Goal: Information Seeking & Learning: Learn about a topic

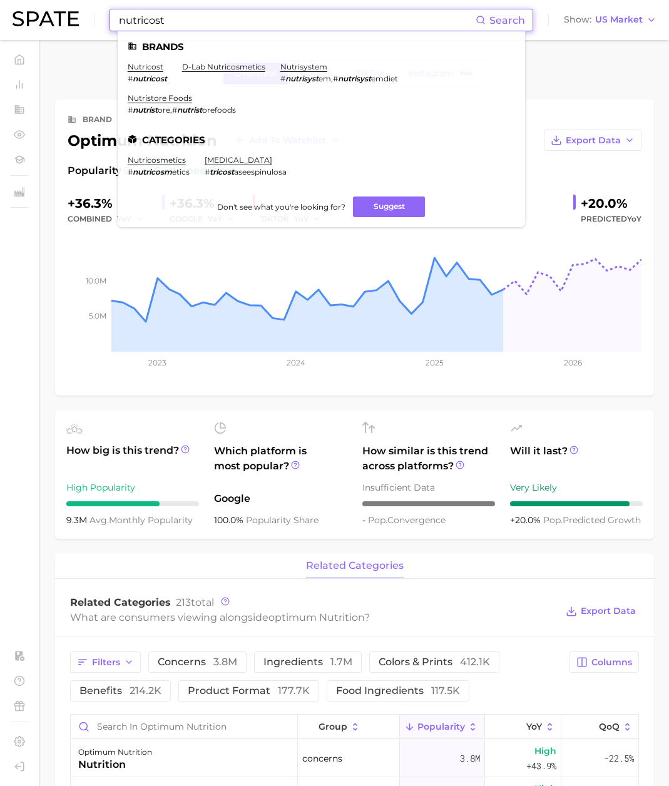
drag, startPoint x: 241, startPoint y: 18, endPoint x: 228, endPoint y: 21, distance: 13.1
click at [240, 18] on input "nutricost" at bounding box center [297, 19] width 358 height 21
drag, startPoint x: 195, startPoint y: 23, endPoint x: 69, endPoint y: 26, distance: 126.4
click at [69, 26] on div "nutricost Search Brands nutricost # nutricost d-lab nutricosmetics nutrisystem …" at bounding box center [335, 20] width 644 height 40
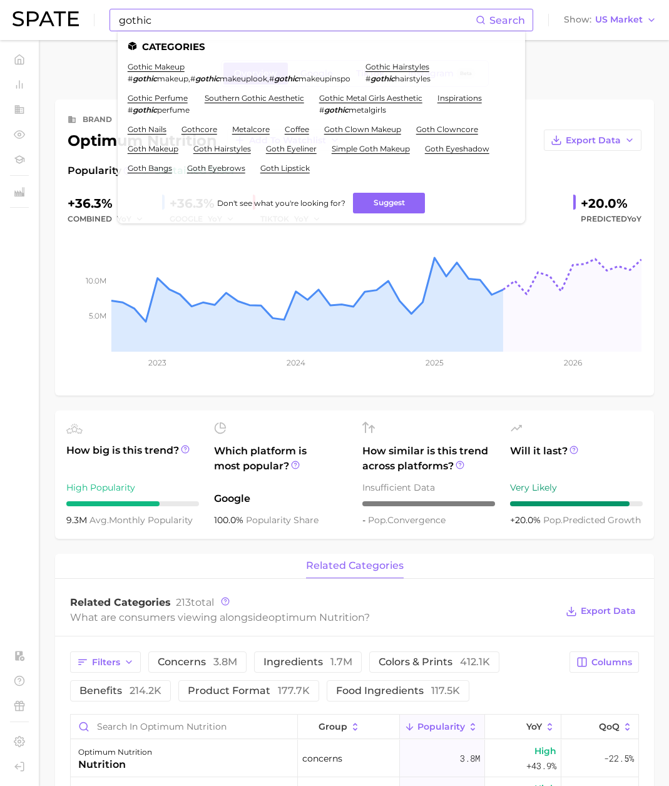
click at [228, 19] on input "gothic" at bounding box center [297, 19] width 358 height 21
drag, startPoint x: 167, startPoint y: 24, endPoint x: 23, endPoint y: 18, distance: 144.7
click at [23, 18] on div "gothic Search Categories gothic makeup # gothic makeup , # gothic makeuplook , …" at bounding box center [335, 20] width 644 height 40
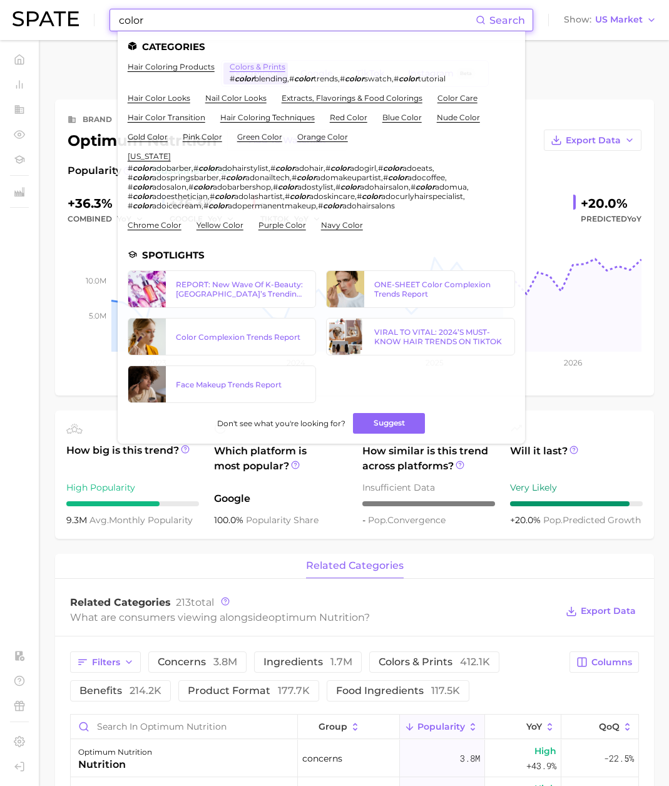
type input "color"
click at [256, 64] on link "colors & prints" at bounding box center [258, 66] width 56 height 9
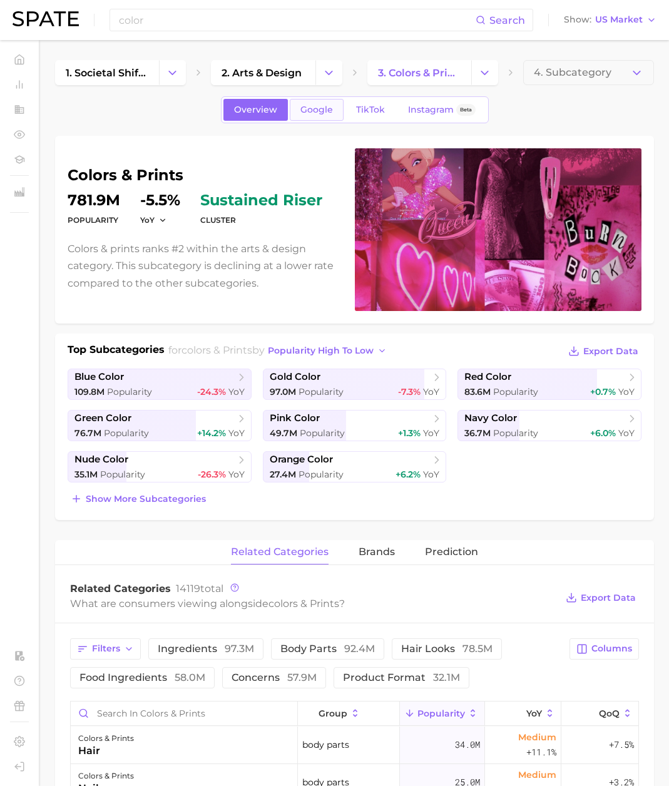
click at [317, 112] on span "Google" at bounding box center [316, 109] width 33 height 11
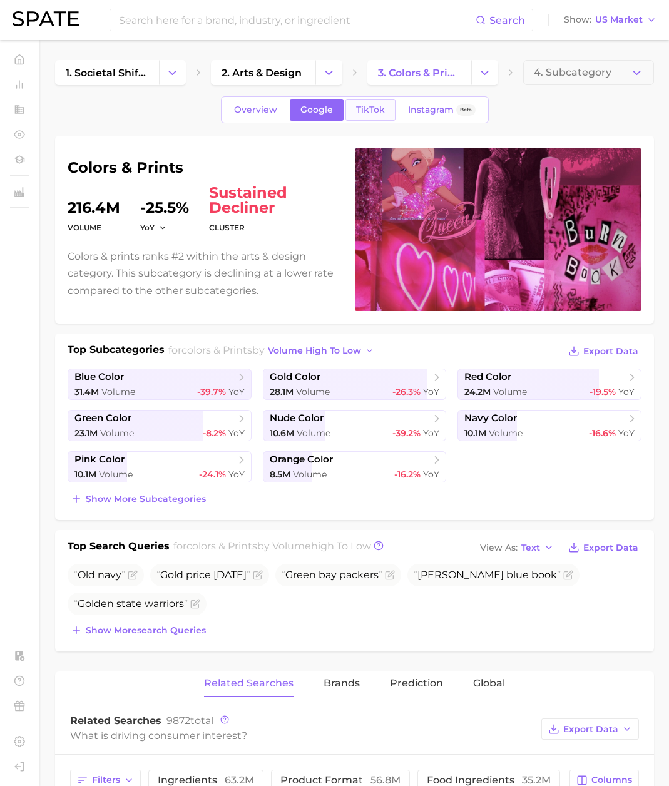
click at [365, 113] on span "TikTok" at bounding box center [370, 109] width 29 height 11
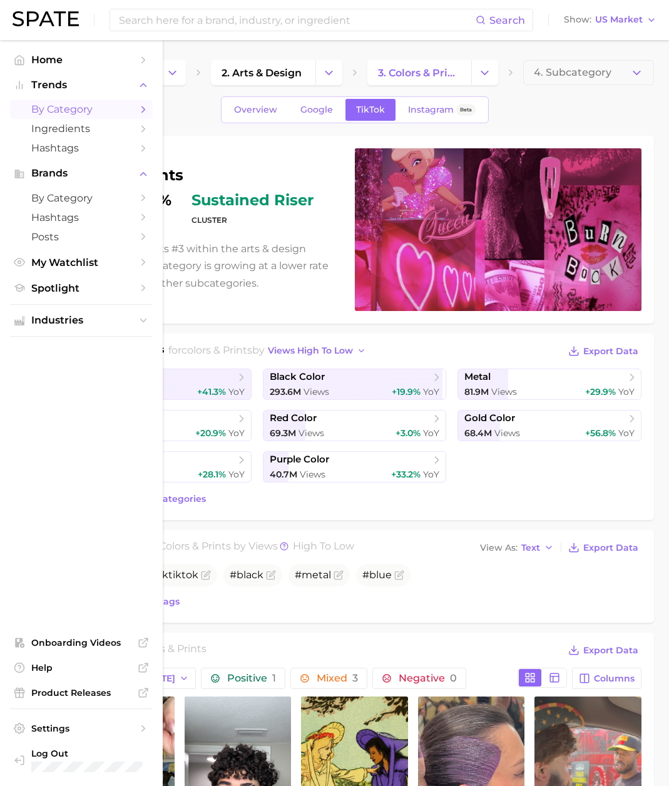
click at [69, 114] on span "by Category" at bounding box center [81, 109] width 100 height 12
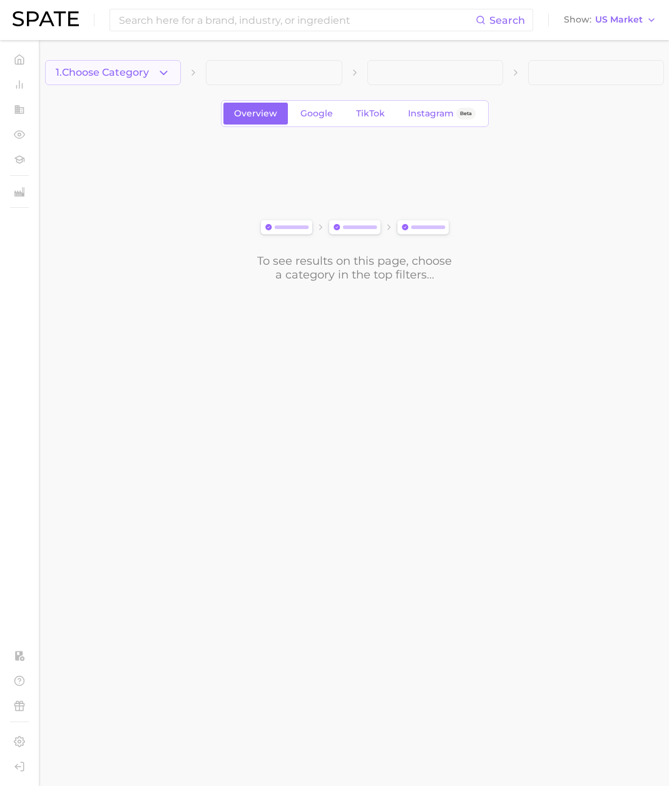
click at [130, 66] on button "1. Choose Category" at bounding box center [113, 72] width 136 height 25
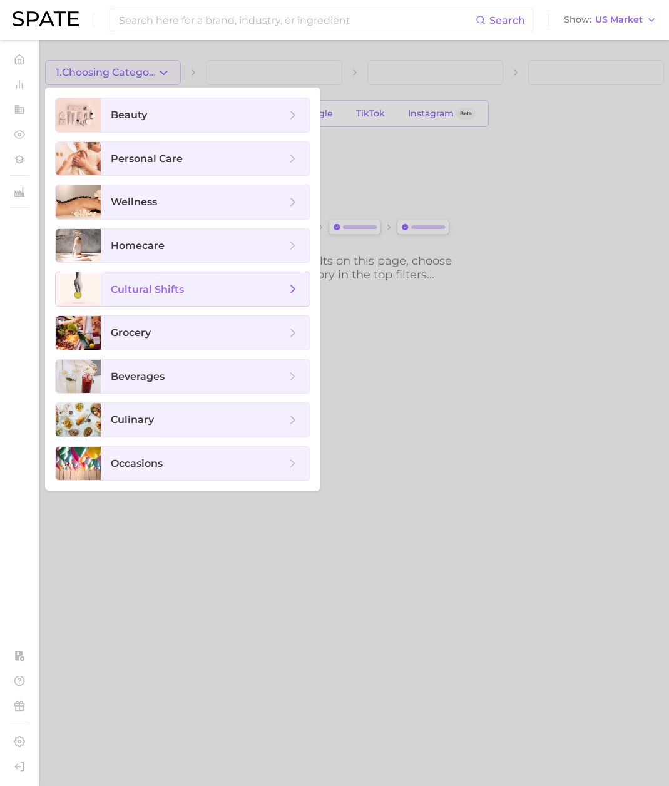
click at [193, 288] on span "cultural shifts" at bounding box center [198, 289] width 175 height 14
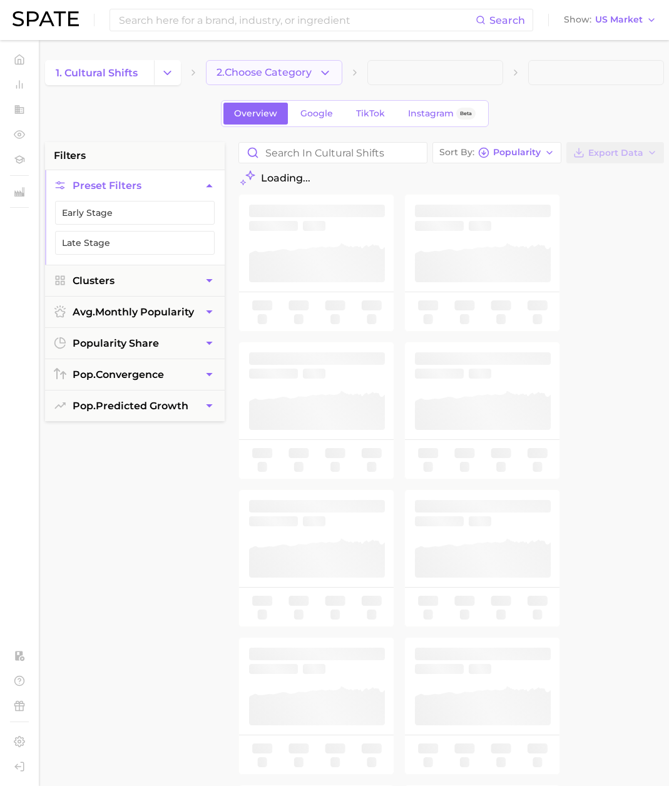
click at [280, 76] on span "2. Choose Category" at bounding box center [263, 72] width 95 height 11
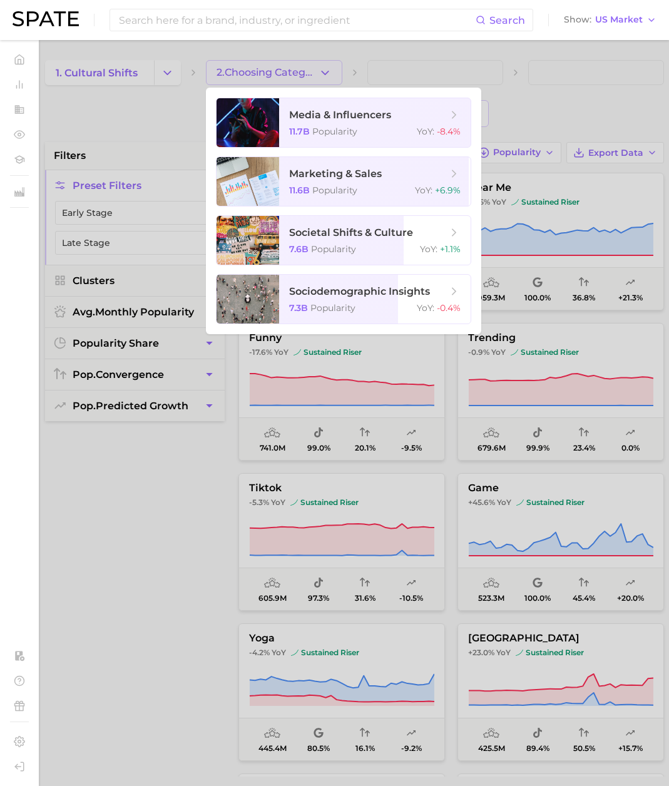
click at [167, 112] on div at bounding box center [334, 393] width 669 height 786
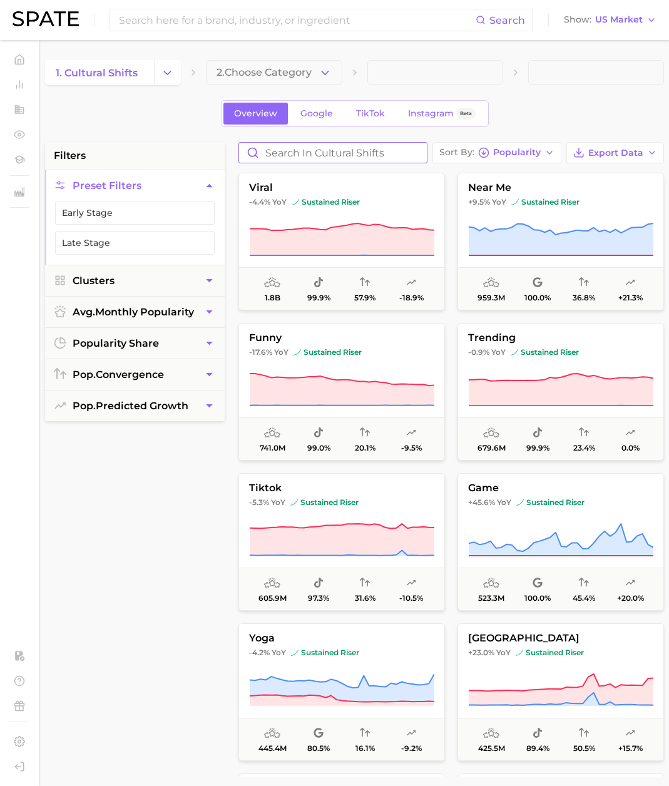
click at [288, 158] on input "Search in cultural shifts" at bounding box center [333, 153] width 188 height 20
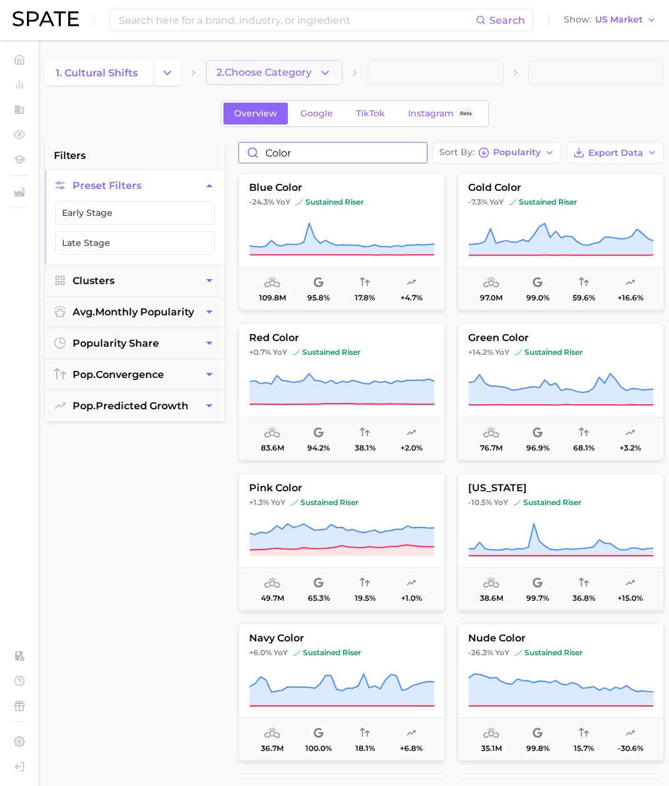
type input "color"
click at [305, 77] on span "2. Choose Category" at bounding box center [263, 72] width 95 height 11
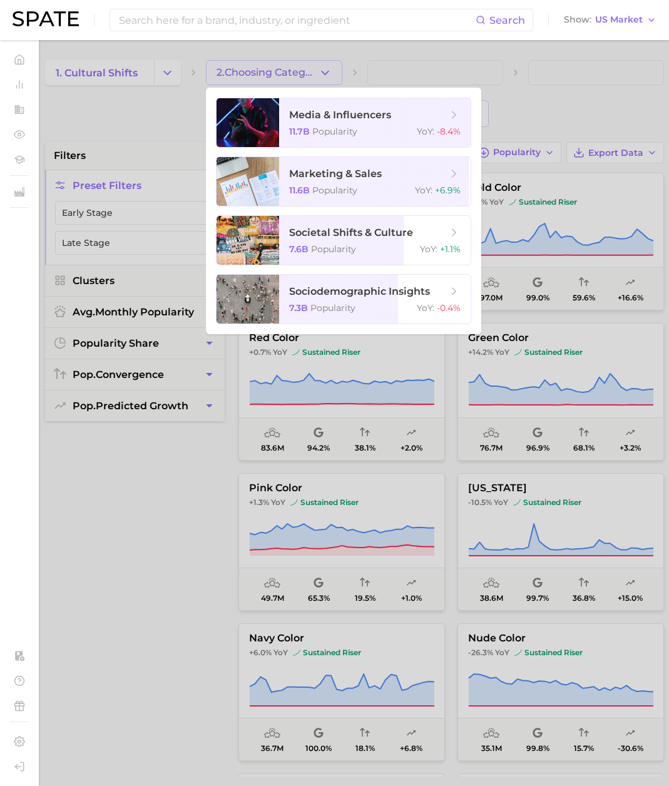
click at [145, 140] on div at bounding box center [334, 393] width 669 height 786
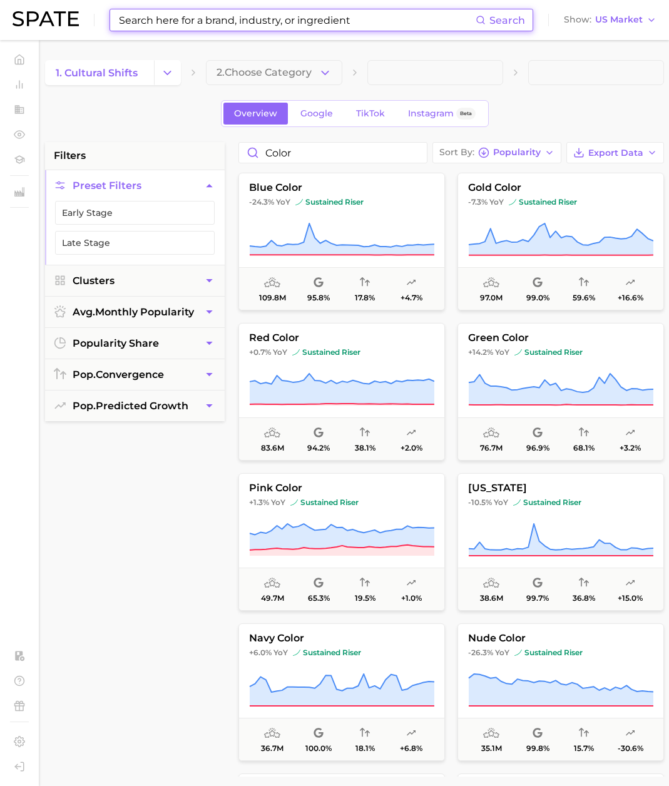
drag, startPoint x: 255, startPoint y: 23, endPoint x: 238, endPoint y: 24, distance: 17.0
click at [255, 23] on input at bounding box center [297, 19] width 358 height 21
paste input "ubiquinol coq10 supplement"
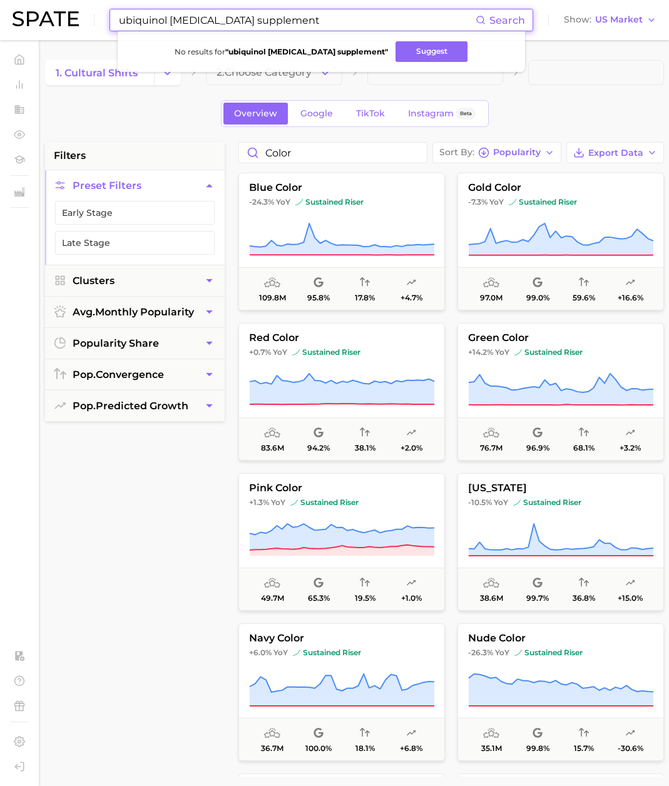
click at [241, 23] on input "ubiquinol coq10 supplement" at bounding box center [297, 19] width 358 height 21
drag, startPoint x: 271, startPoint y: 21, endPoint x: 43, endPoint y: 18, distance: 228.4
click at [43, 18] on div "ubiquinol coq10 supplement Search No results for " ubiquinol coq10 supplement "…" at bounding box center [335, 20] width 644 height 40
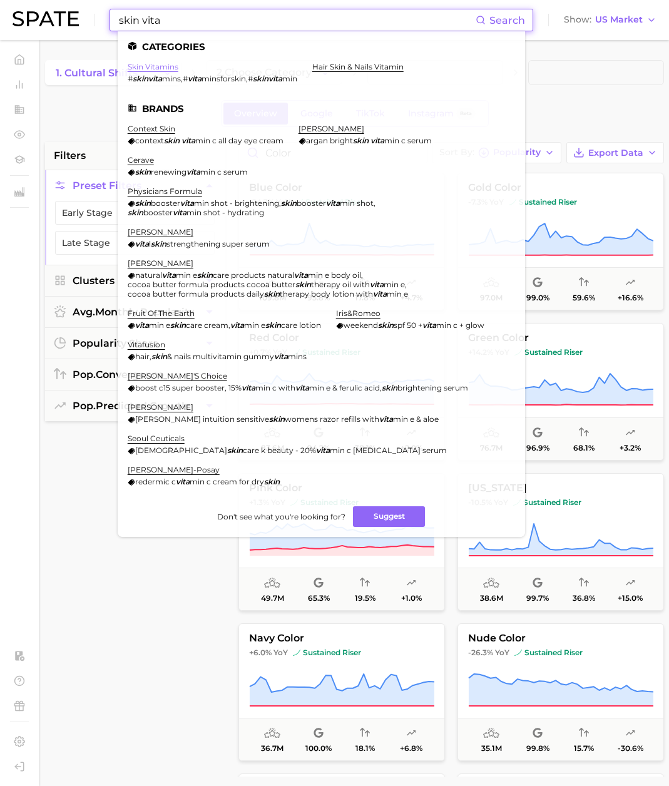
type input "skin vita"
click at [145, 65] on link "skin vitamins" at bounding box center [153, 66] width 51 height 9
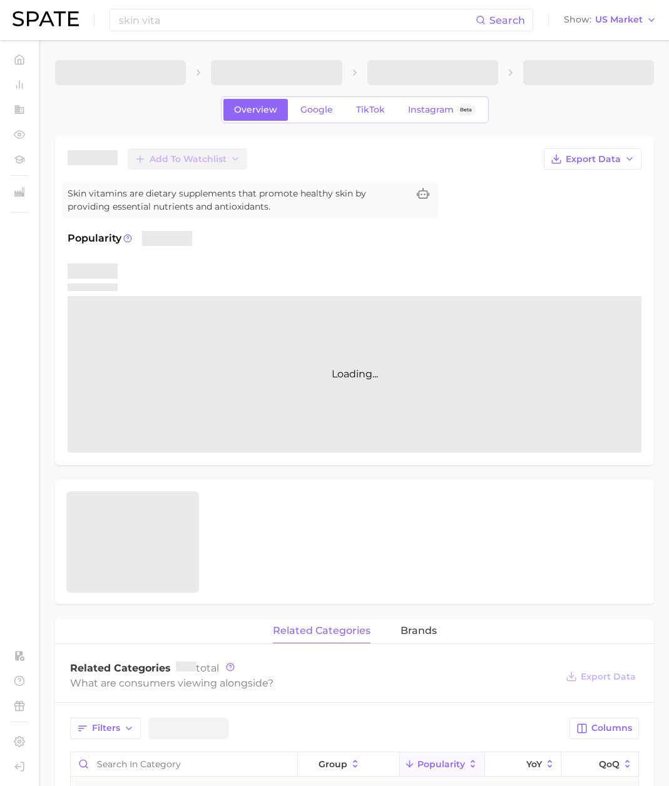
scroll to position [1, 0]
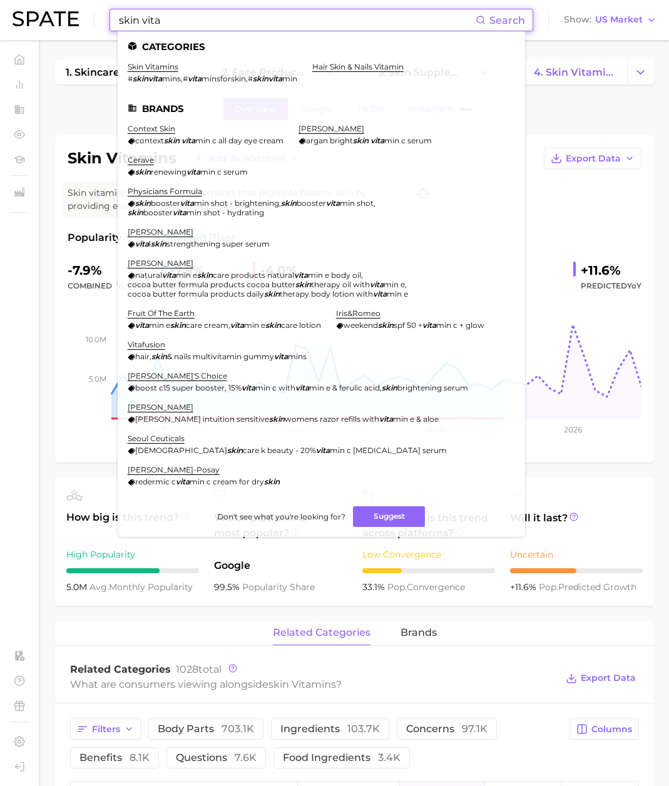
click at [244, 26] on input "skin vita" at bounding box center [297, 19] width 358 height 21
click at [353, 65] on link "hair skin & nails vitamin" at bounding box center [357, 66] width 91 height 9
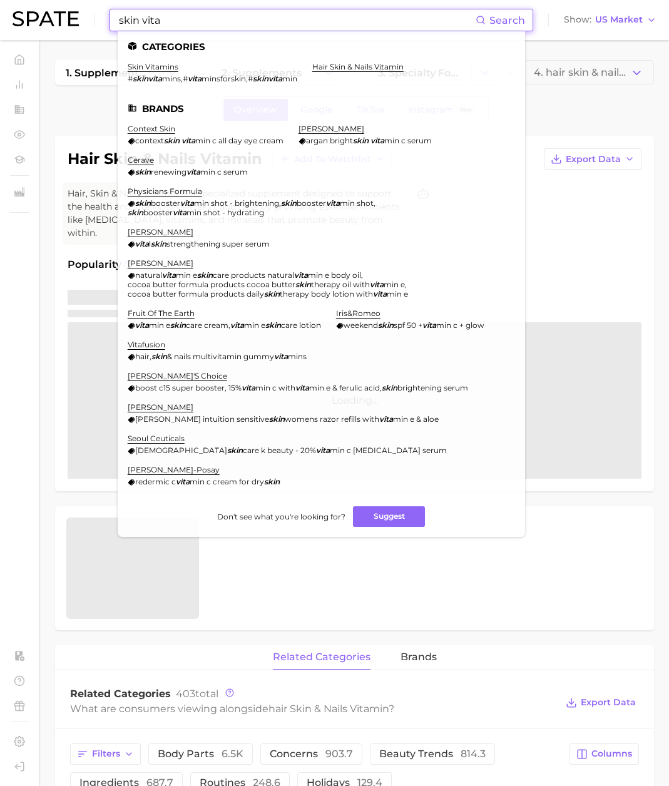
click at [277, 26] on input "skin vita" at bounding box center [297, 19] width 358 height 21
click at [173, 65] on link "skin vitamins" at bounding box center [153, 66] width 51 height 9
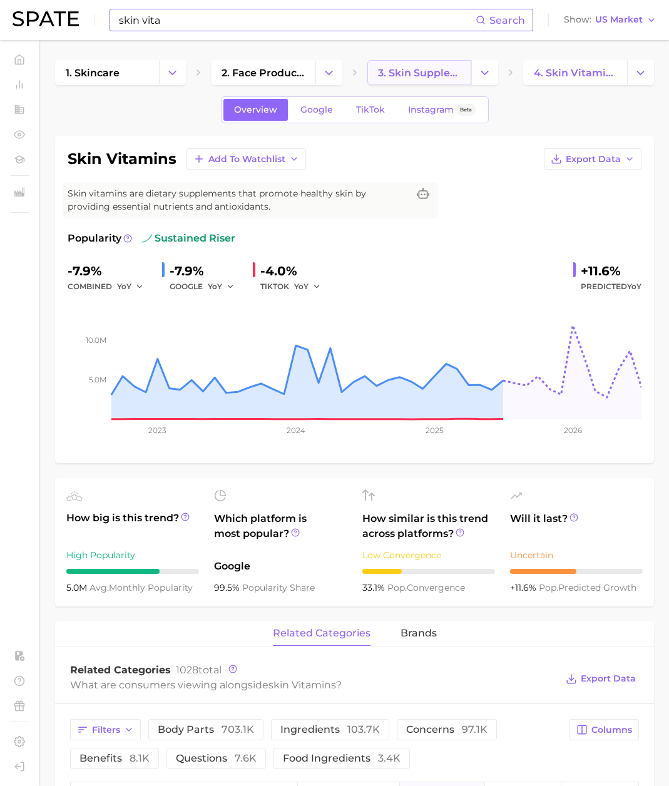
click at [400, 72] on span "3. skin supplements" at bounding box center [419, 73] width 83 height 12
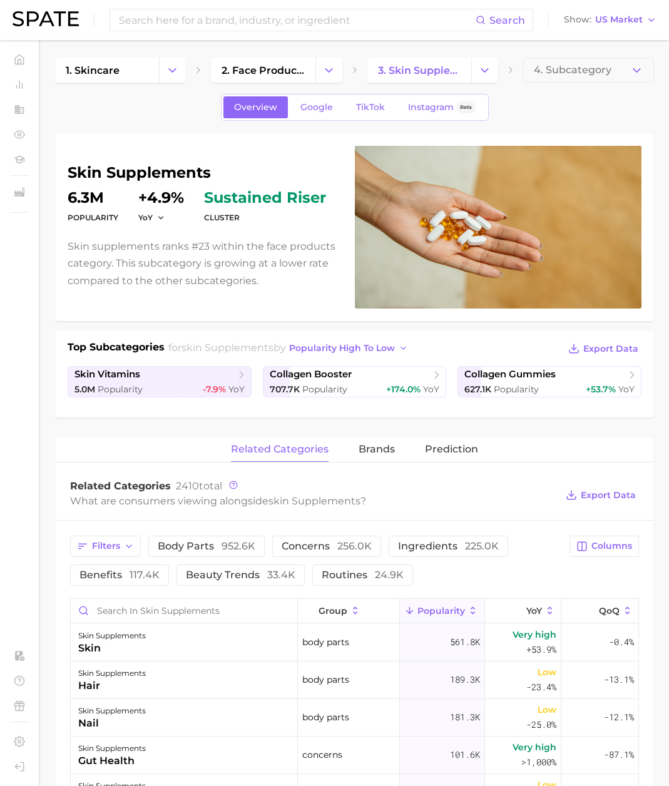
scroll to position [2, 0]
click at [209, 380] on link "skin vitamins 5.0m Popularity -7.9% YoY" at bounding box center [160, 382] width 184 height 31
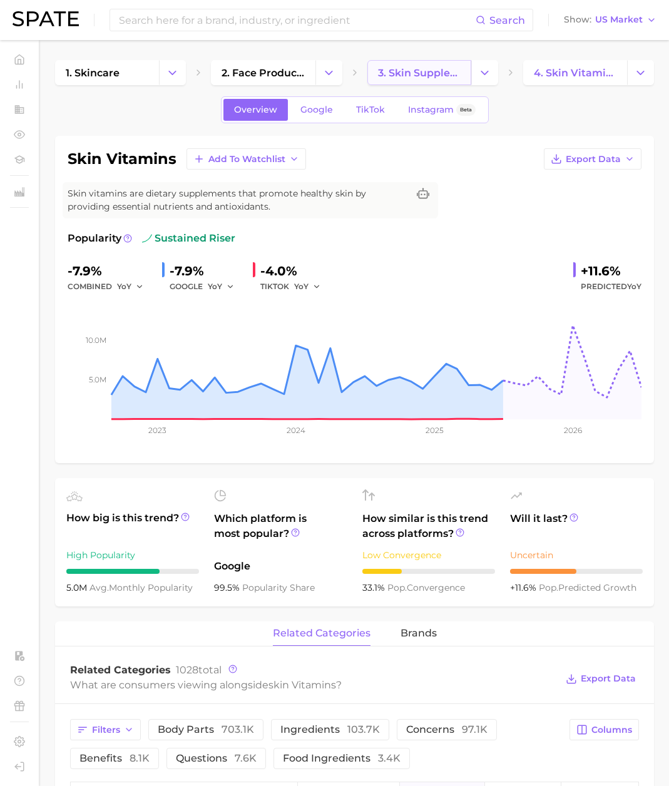
click at [419, 77] on span "3. skin supplements" at bounding box center [419, 73] width 83 height 12
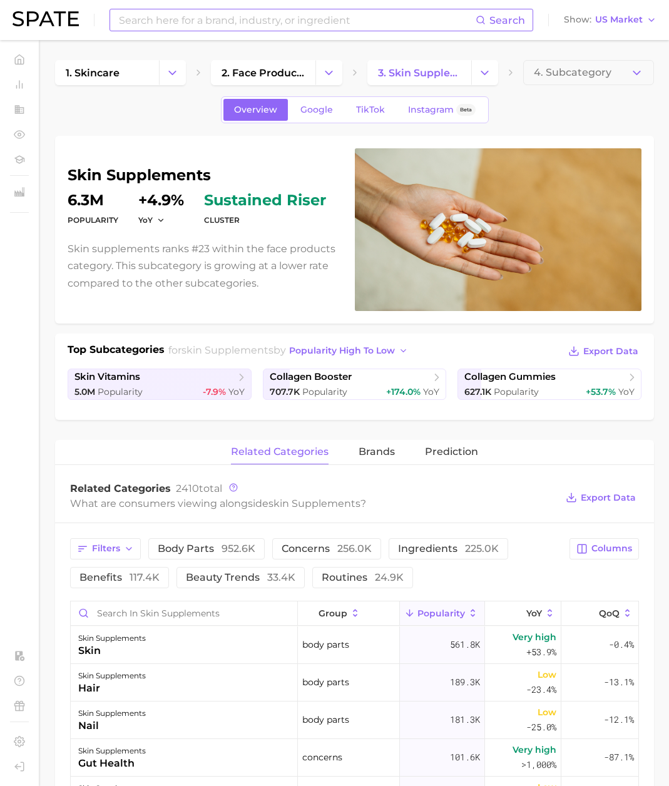
click at [225, 23] on input at bounding box center [297, 19] width 358 height 21
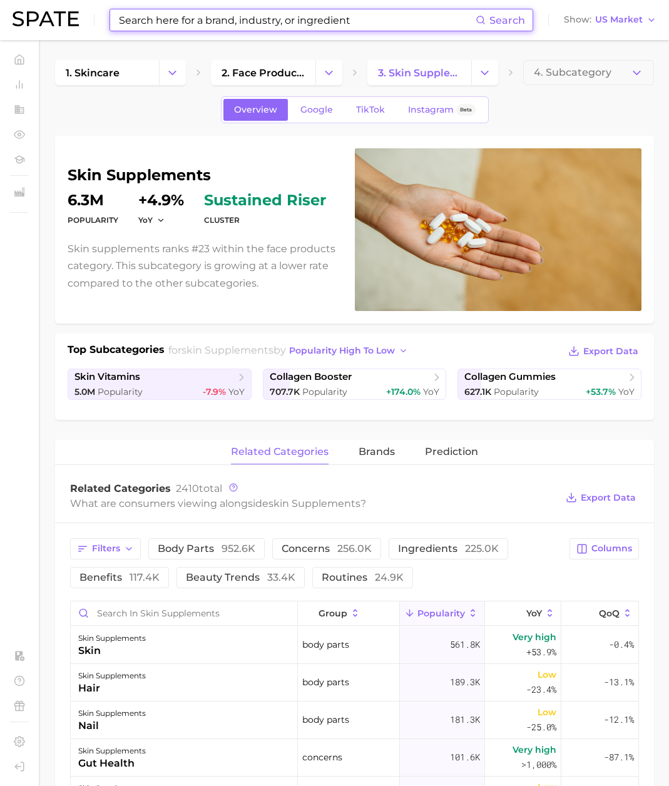
paste input "[MEDICAL_DATA] supplement"
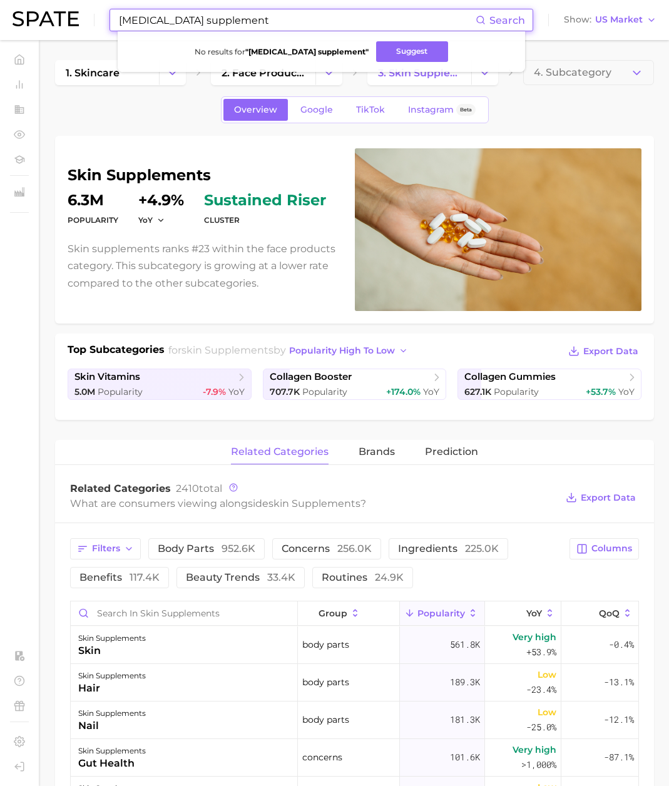
click at [168, 116] on div "Overview Google TikTok Instagram Beta" at bounding box center [354, 109] width 599 height 27
click at [158, 20] on input "[MEDICAL_DATA] supplement" at bounding box center [297, 19] width 358 height 21
drag, startPoint x: 275, startPoint y: 26, endPoint x: 53, endPoint y: 11, distance: 222.6
click at [53, 11] on div "metformin supplement Search No results for " metformin supplement " Suggest Sho…" at bounding box center [335, 20] width 644 height 40
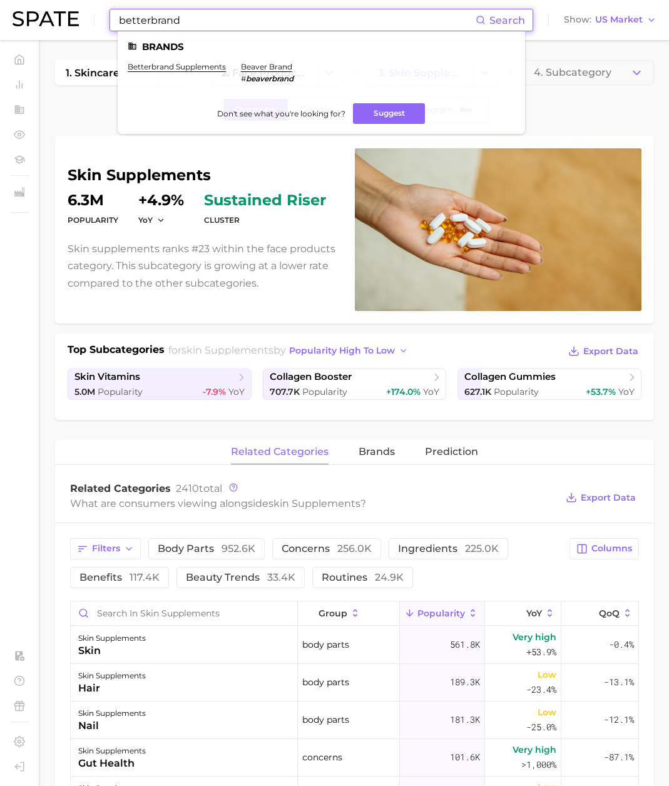
type input "betterbrand"
click at [143, 58] on ul "Brands betterbrand supplements beaver brand # beaverbrand Don't see what you're…" at bounding box center [321, 82] width 407 height 103
click at [155, 65] on link "betterbrand supplements" at bounding box center [177, 66] width 98 height 9
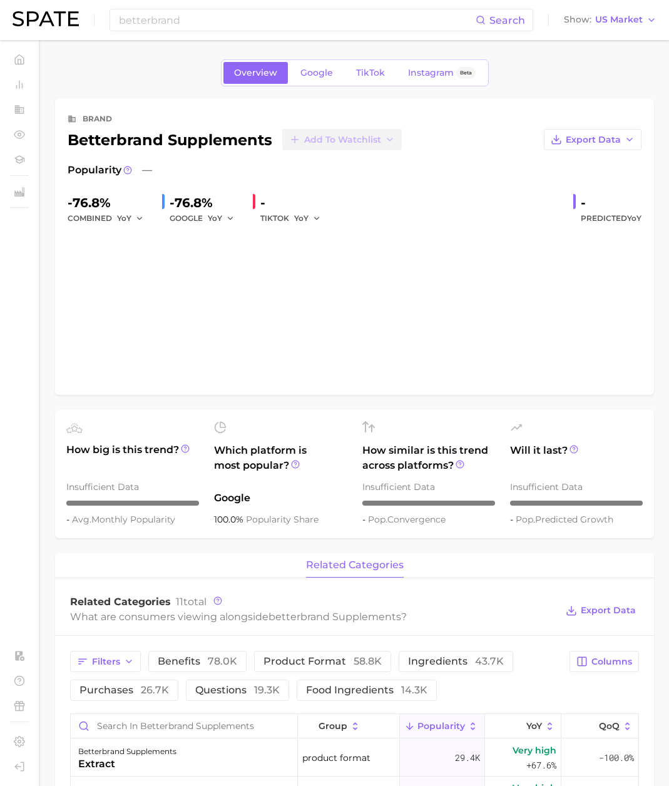
scroll to position [2, 0]
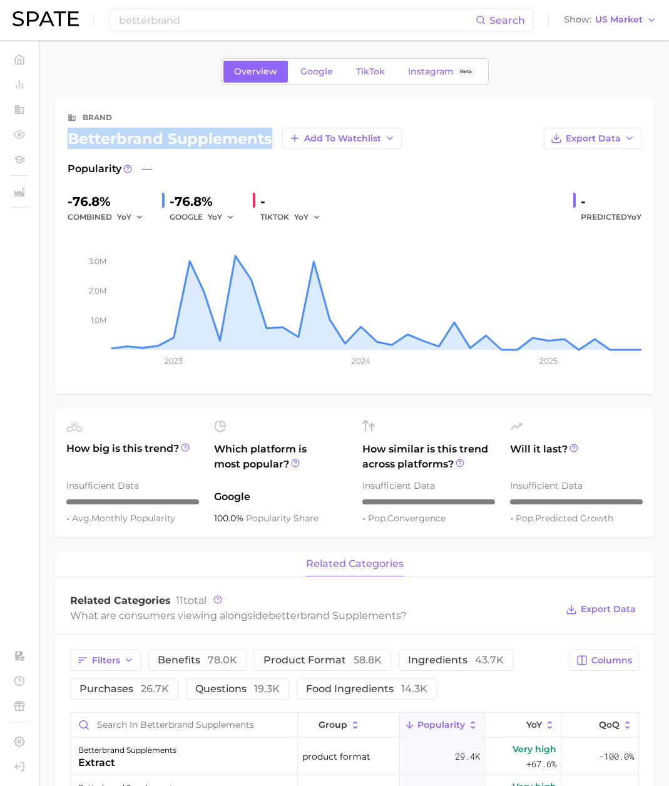
drag, startPoint x: 71, startPoint y: 142, endPoint x: 271, endPoint y: 137, distance: 199.6
click at [271, 137] on div "betterbrand supplements Add to Watchlist" at bounding box center [235, 138] width 334 height 21
copy div "betterbrand supplements"
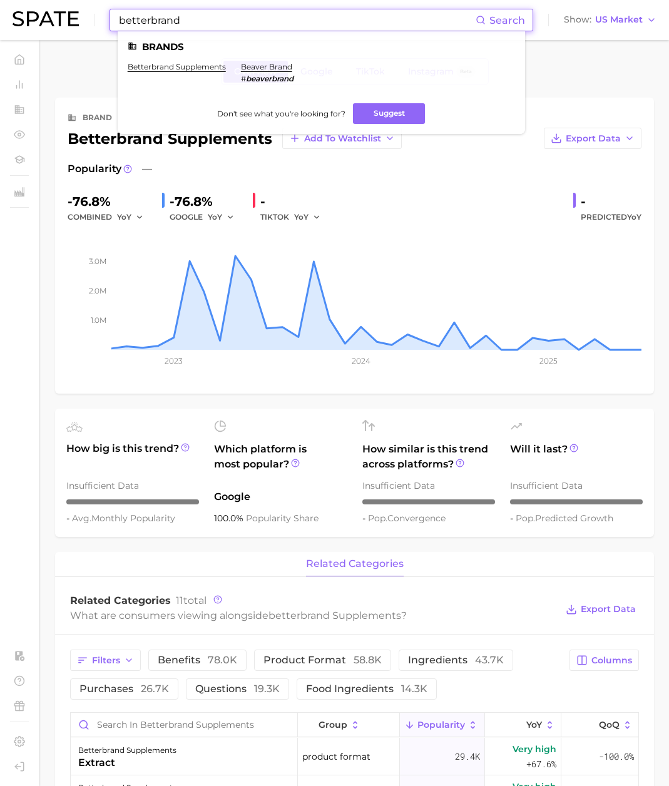
click at [218, 15] on input "betterbrand" at bounding box center [297, 19] width 358 height 21
drag, startPoint x: 106, startPoint y: 18, endPoint x: 78, endPoint y: 18, distance: 28.8
click at [78, 18] on div "betterbrand Search Brands betterbrand supplements beaver brand # beaverbrand Do…" at bounding box center [335, 20] width 644 height 40
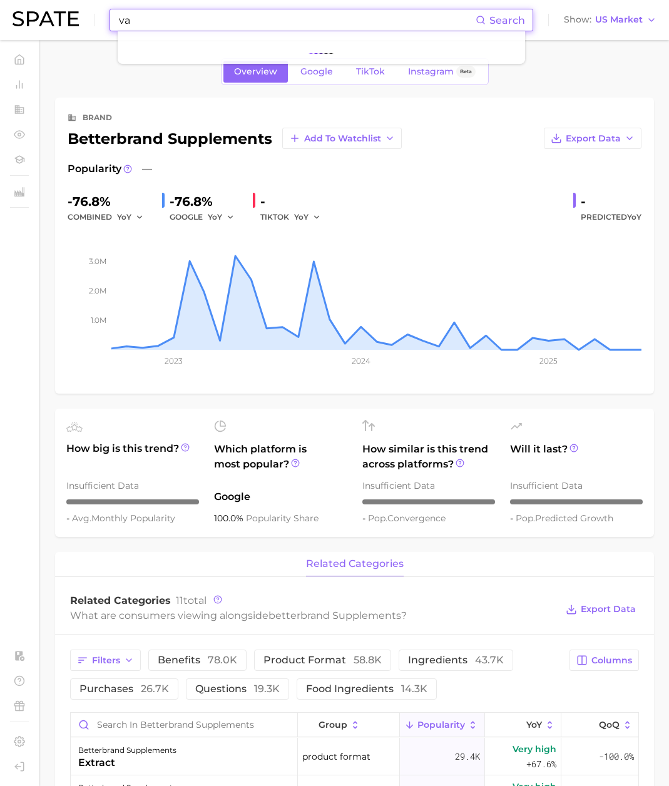
type input "v"
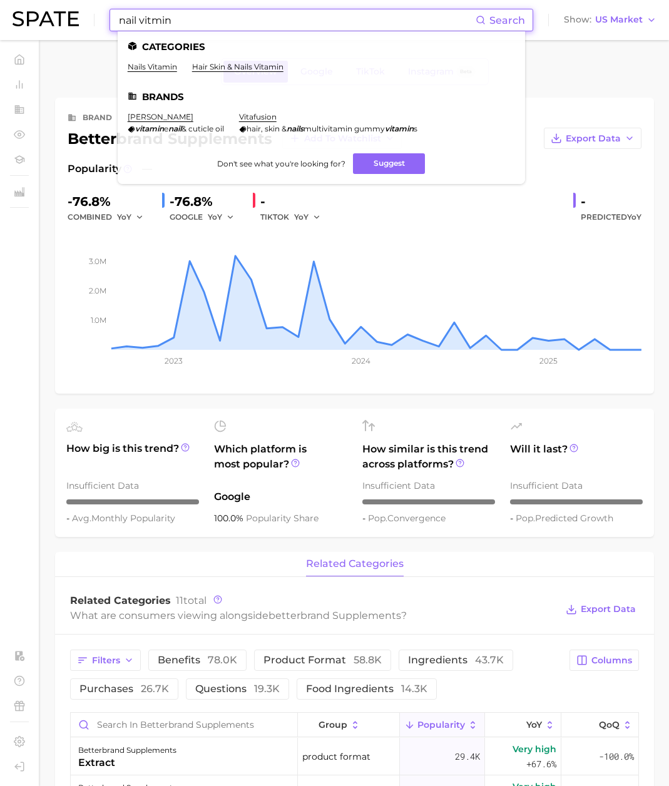
drag, startPoint x: 182, startPoint y: 17, endPoint x: 107, endPoint y: 18, distance: 75.1
click at [107, 18] on div "nail vitmin Search Categories nails vitamin hair skin & nails vitamin Brands sa…" at bounding box center [335, 20] width 644 height 40
paste input "vertical ridge"
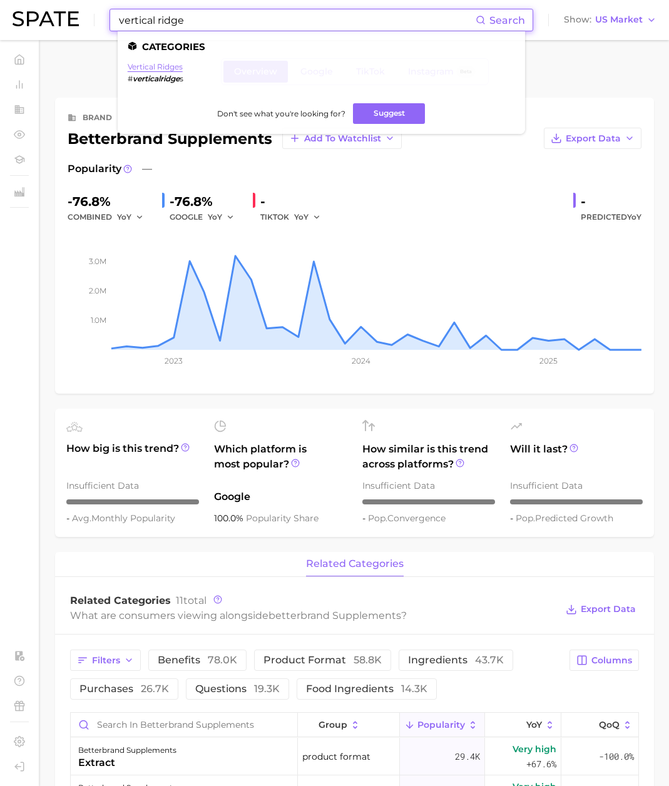
type input "vertical ridge"
click at [157, 67] on link "vertical ridges" at bounding box center [155, 66] width 55 height 9
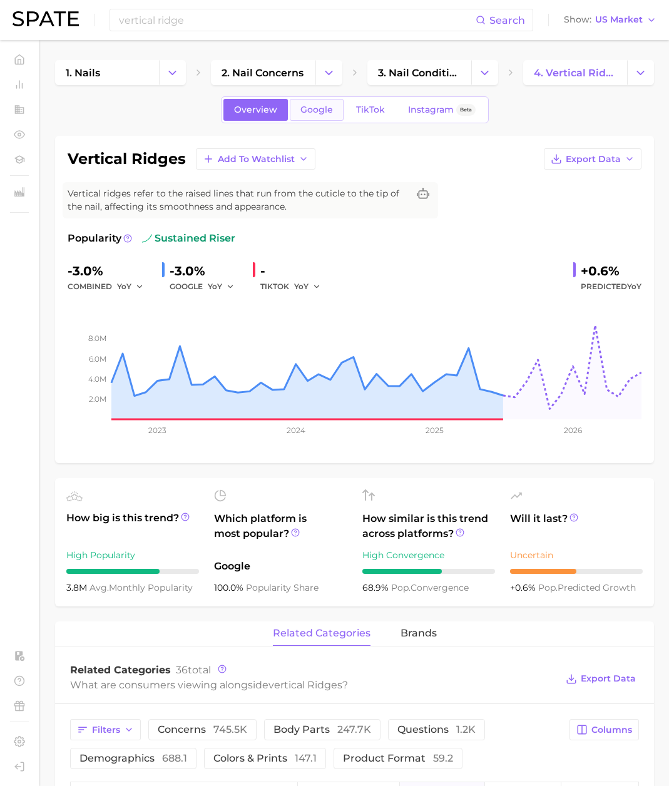
click at [309, 118] on link "Google" at bounding box center [317, 110] width 54 height 22
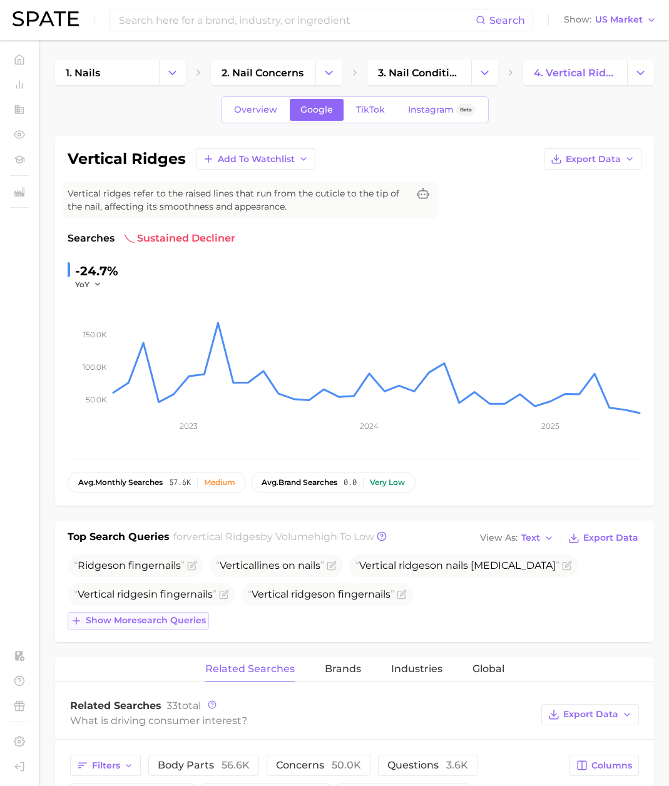
click at [156, 621] on span "Show more search queries" at bounding box center [146, 620] width 120 height 11
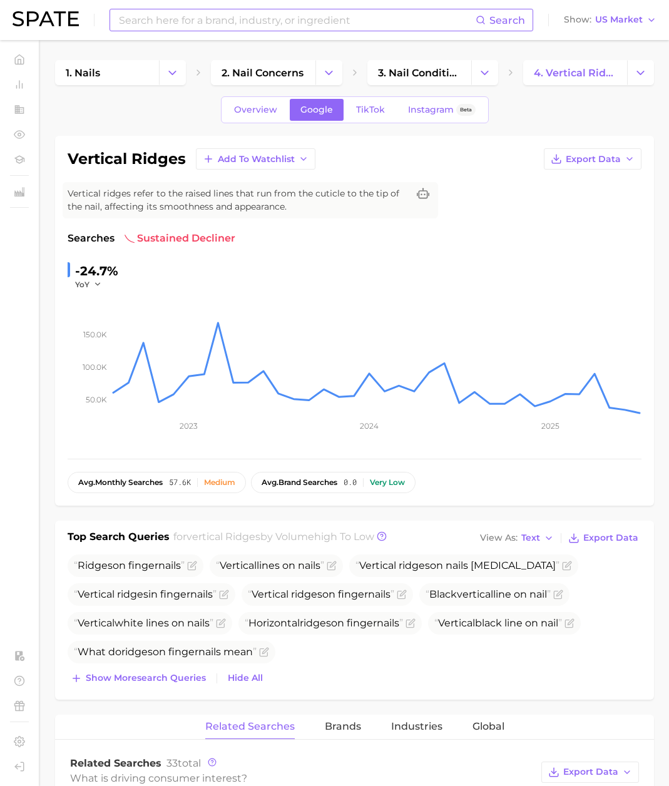
click at [131, 25] on input at bounding box center [297, 19] width 358 height 21
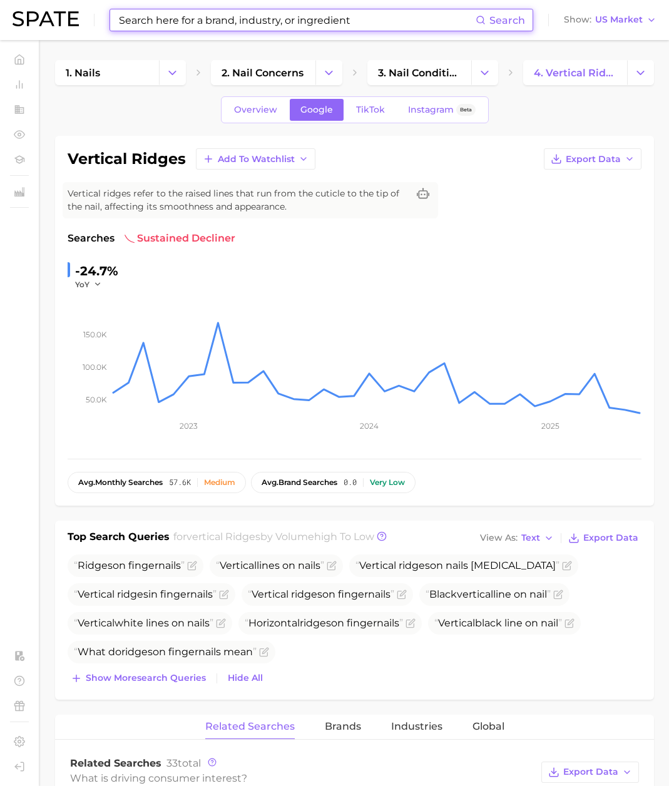
paste input "hair and nail vitamins"
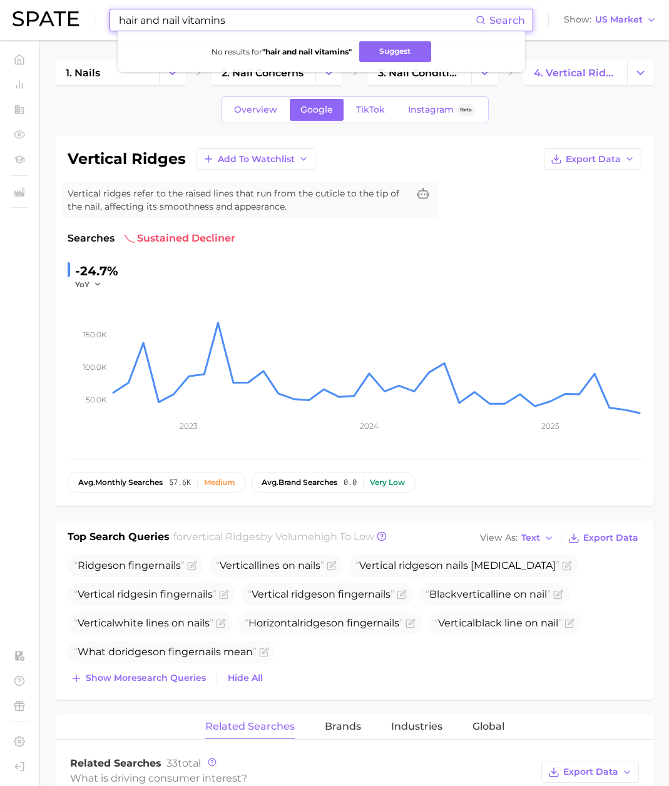
click at [223, 16] on input "hair and nail vitamins" at bounding box center [297, 19] width 358 height 21
drag, startPoint x: 245, startPoint y: 16, endPoint x: 71, endPoint y: 14, distance: 174.5
click at [70, 13] on div "hair and nail vitamins Search No results for " hair and nail vitamins " Suggest…" at bounding box center [335, 20] width 644 height 40
paste input "brittle nail"
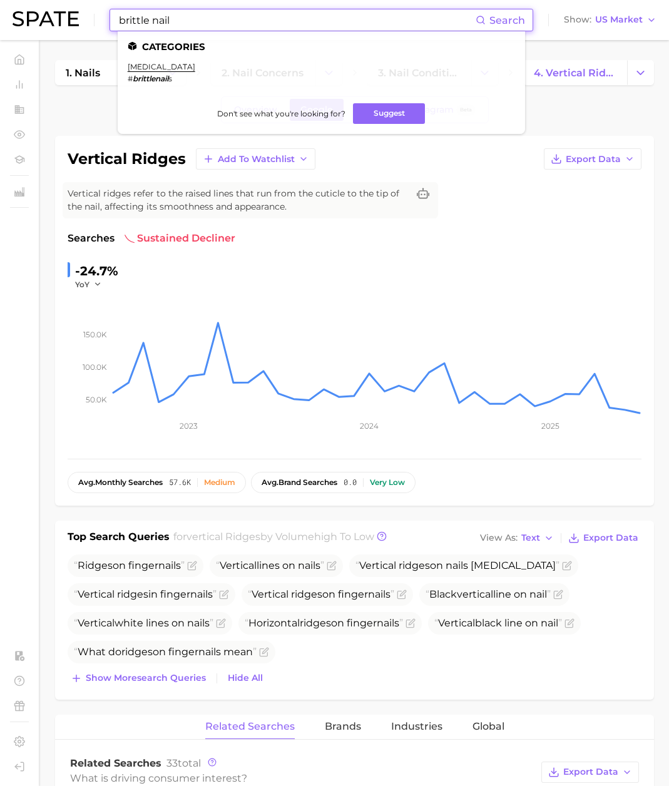
type input "brittle nail"
click at [151, 71] on li "brittle nails # brittlenail s" at bounding box center [162, 72] width 68 height 21
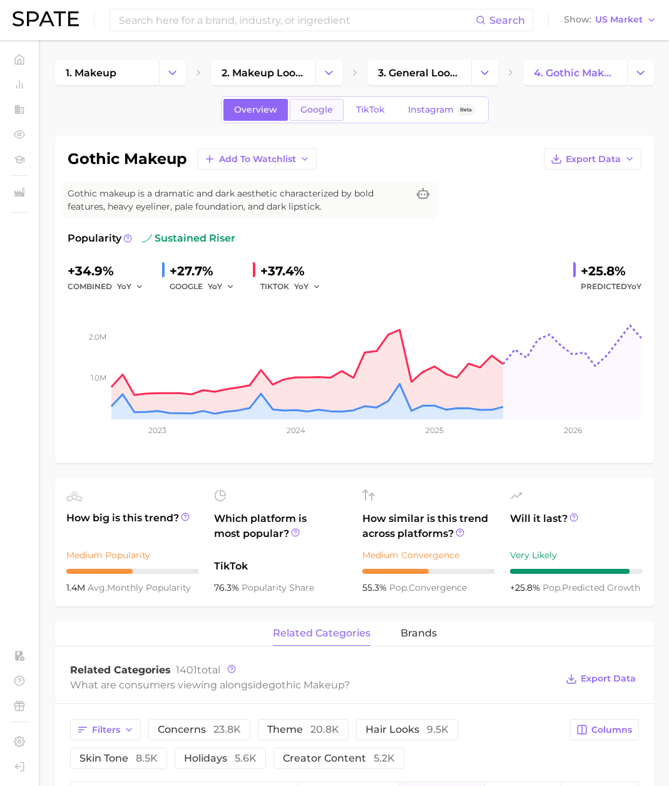
click at [311, 109] on span "Google" at bounding box center [316, 109] width 33 height 11
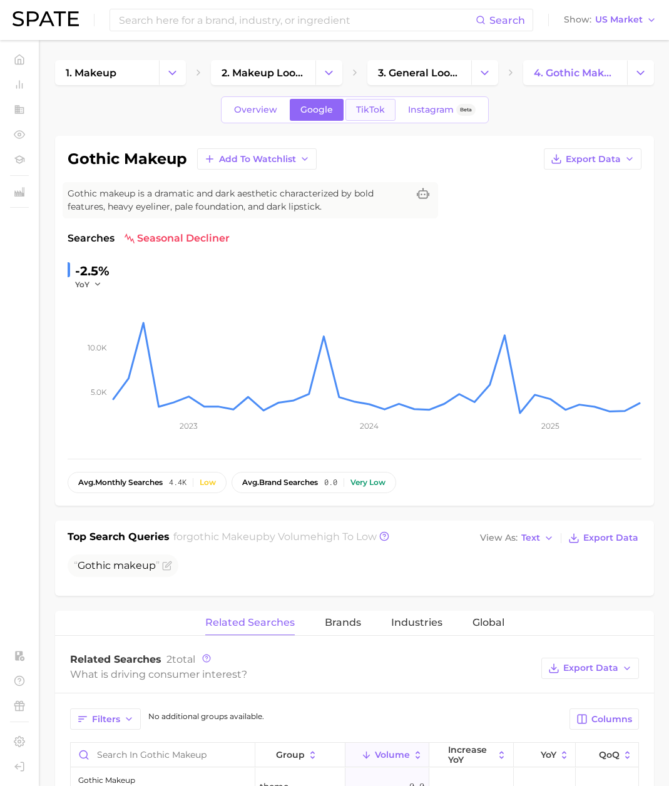
click at [382, 107] on span "TikTok" at bounding box center [370, 109] width 29 height 11
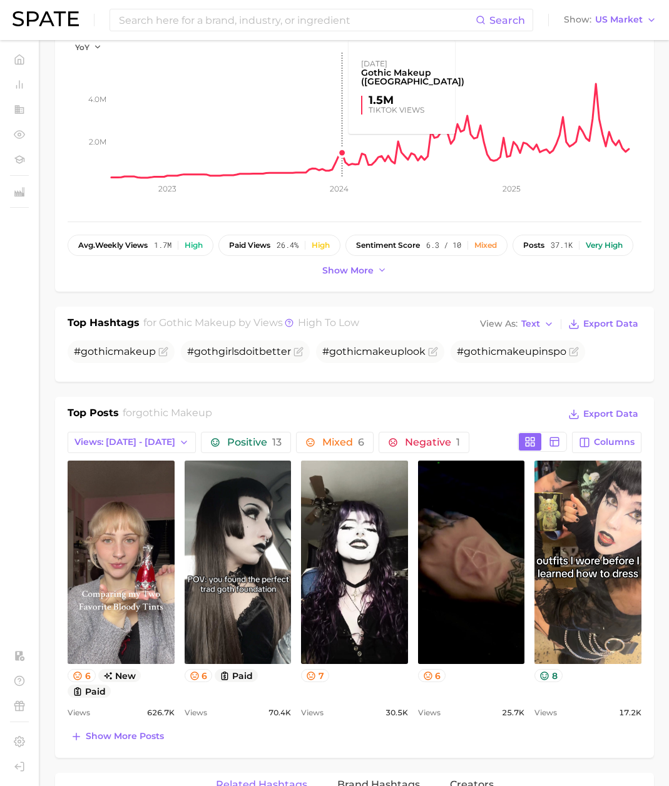
scroll to position [252, 0]
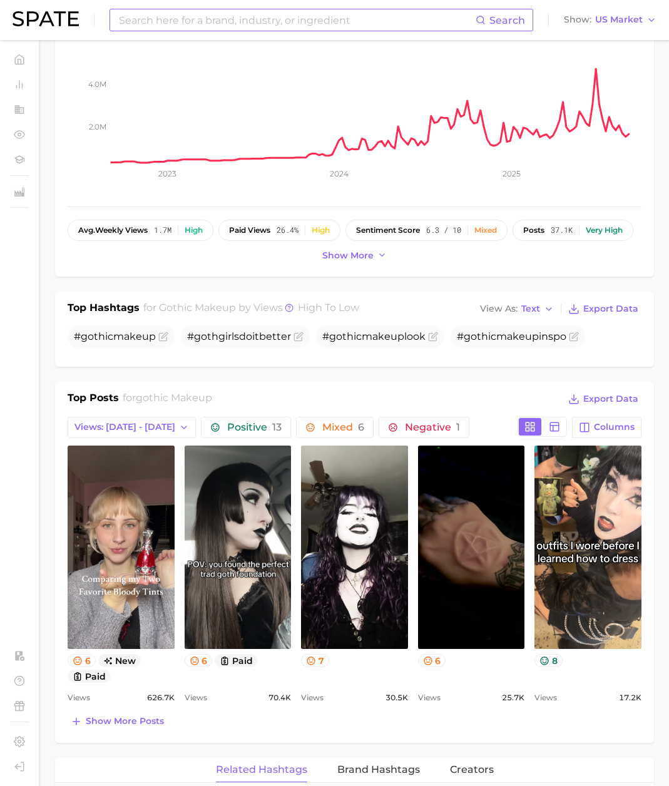
click at [168, 28] on input at bounding box center [297, 19] width 358 height 21
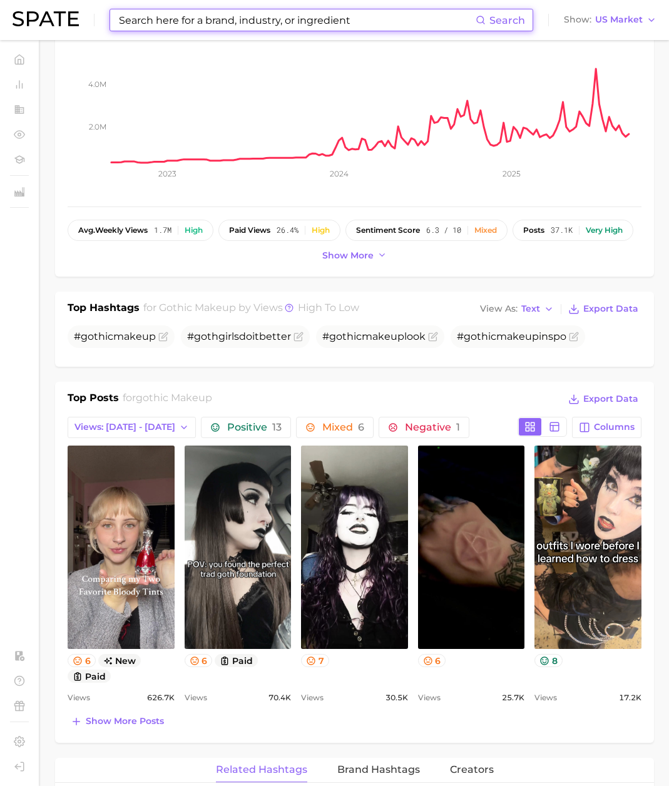
paste input "qunol"
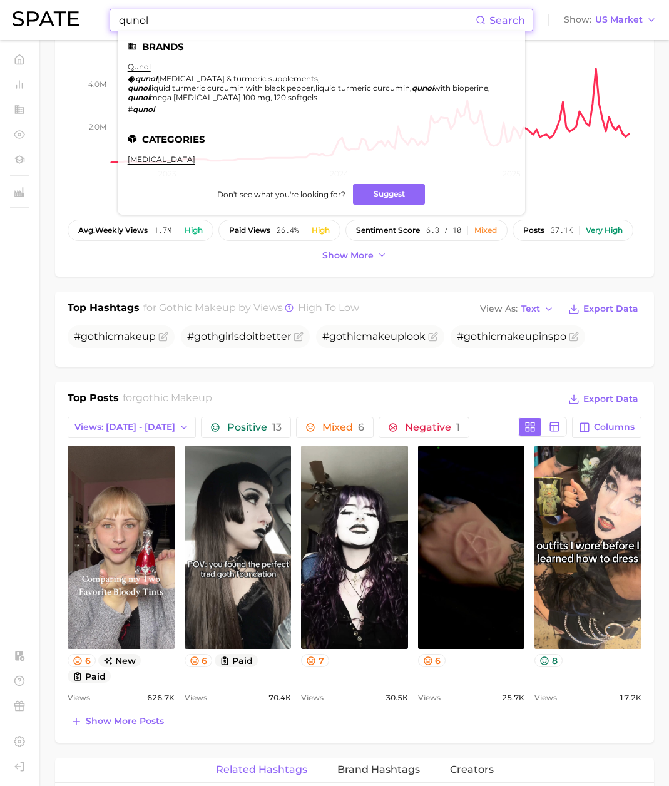
drag, startPoint x: 164, startPoint y: 23, endPoint x: 43, endPoint y: 21, distance: 121.4
click at [43, 21] on div "qunol Search Brands qunol qunol [MEDICAL_DATA] & turmeric supplements , qunol l…" at bounding box center [335, 20] width 644 height 40
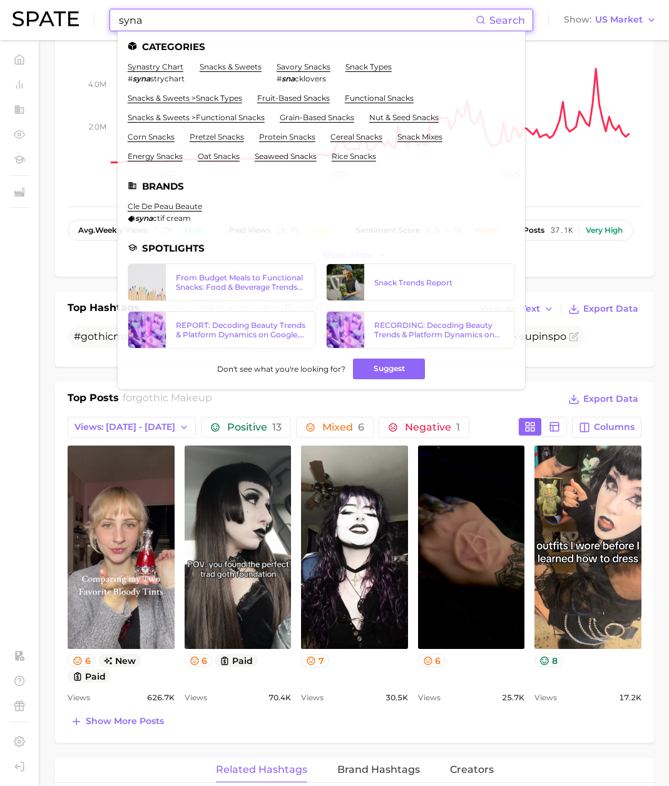
drag, startPoint x: 153, startPoint y: 20, endPoint x: 27, endPoint y: 25, distance: 125.8
click at [27, 25] on div "syna Search Categories synastry chart # syna strychart snacks & sweets savory s…" at bounding box center [335, 20] width 644 height 40
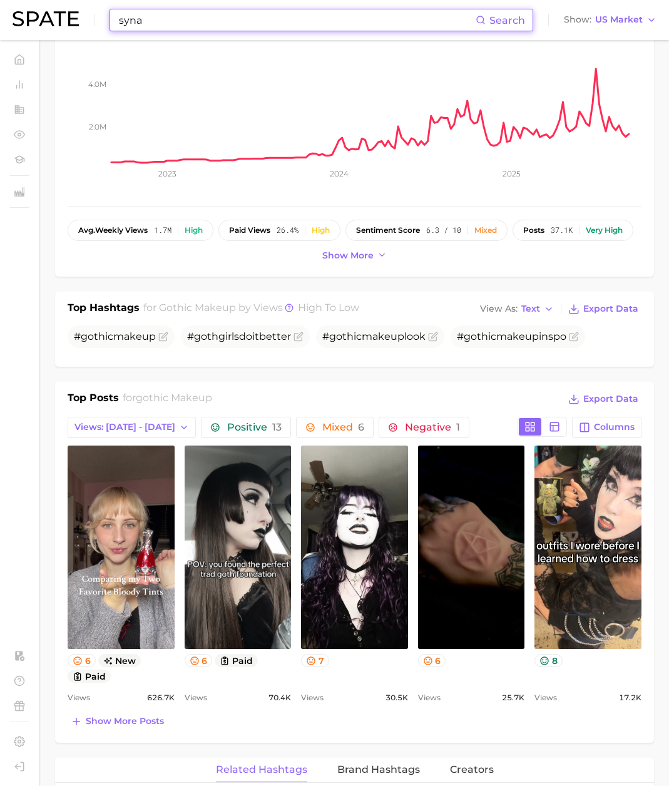
type input "v"
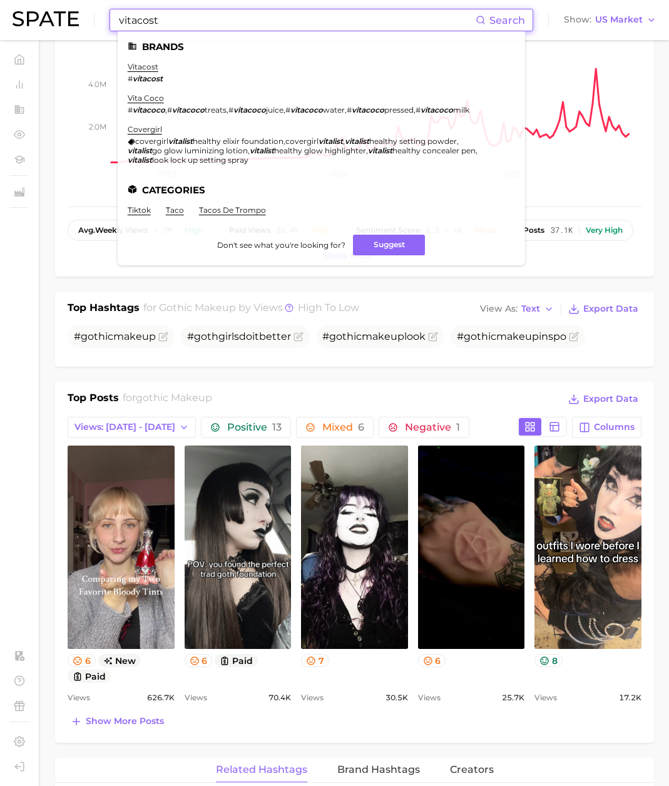
scroll to position [274, 0]
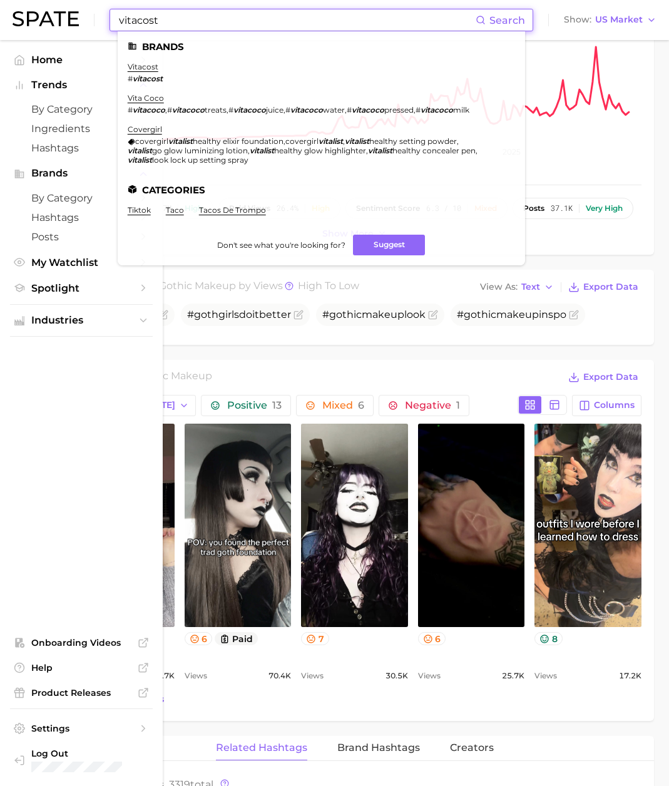
type input "vitacost"
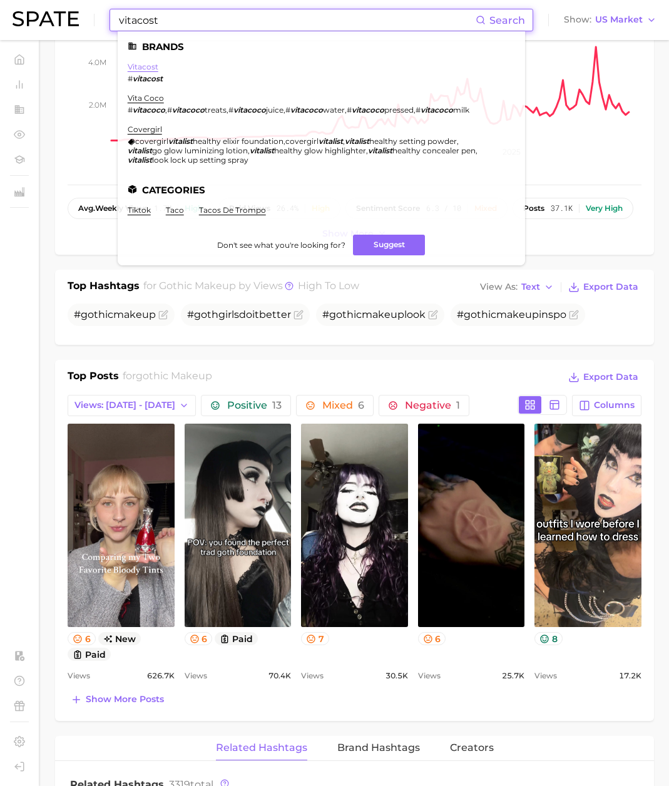
click at [146, 68] on link "vitacost" at bounding box center [143, 66] width 31 height 9
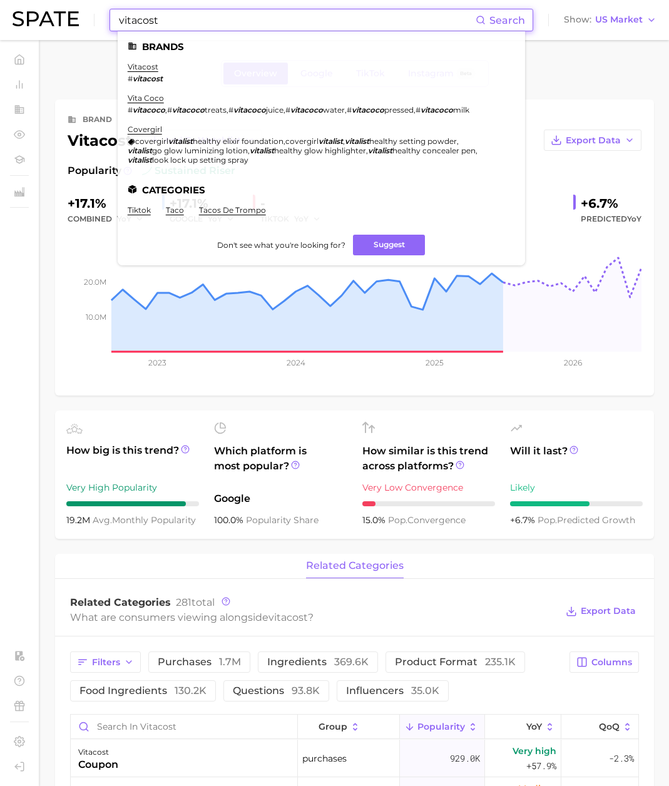
drag, startPoint x: 222, startPoint y: 20, endPoint x: 69, endPoint y: 19, distance: 153.3
click at [69, 19] on div "vitacost Search Brands vitacost # vitacost vita coco # vitacoco , # vitacoco tr…" at bounding box center [335, 20] width 644 height 40
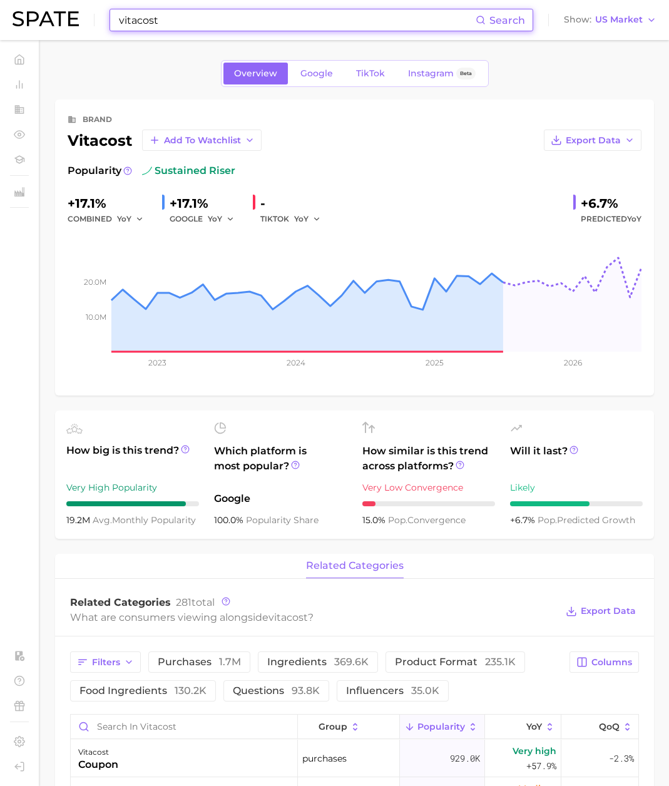
type input "v"
paste input "[MEDICAL_DATA] supplement"
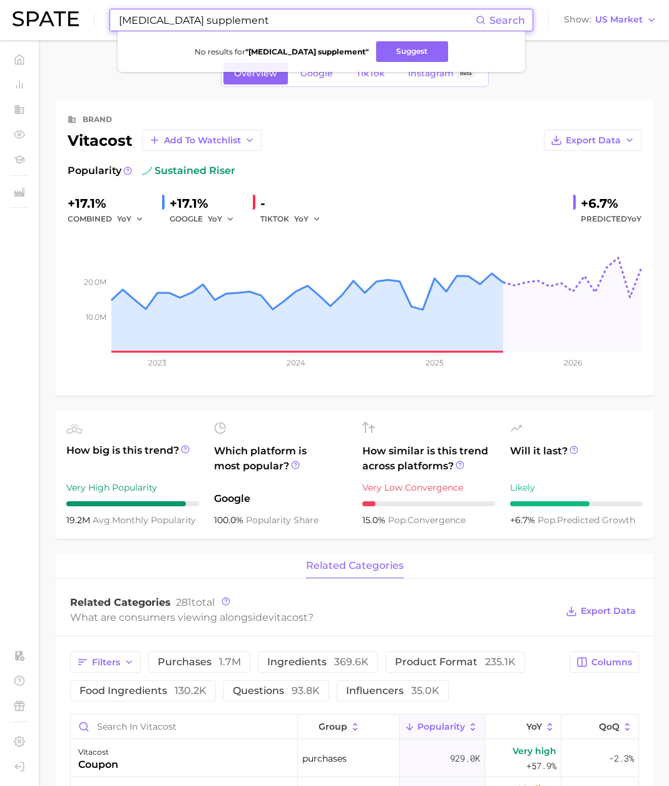
type input "[MEDICAL_DATA] supplement"
drag, startPoint x: 248, startPoint y: 18, endPoint x: -11, endPoint y: 9, distance: 259.1
click at [0, 9] on html "[MEDICAL_DATA] supplement Search No results for " [MEDICAL_DATA] supplement " S…" at bounding box center [334, 393] width 669 height 786
